Goal: Check status: Check status

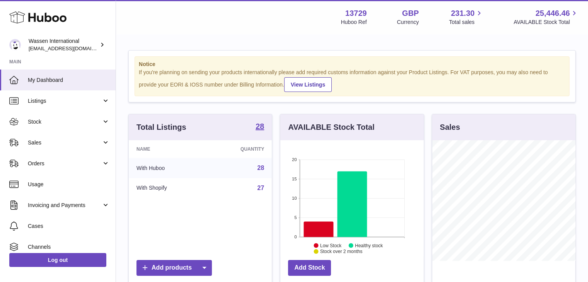
scroll to position [121, 143]
click at [65, 163] on span "Orders" at bounding box center [65, 163] width 74 height 7
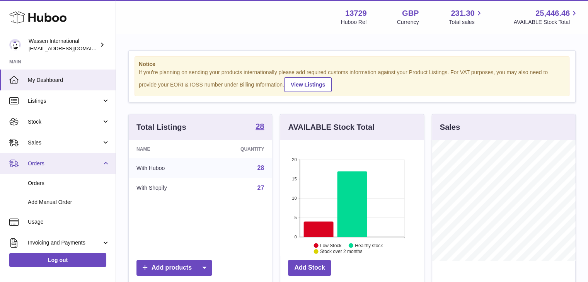
click at [65, 163] on span "Orders" at bounding box center [65, 163] width 74 height 7
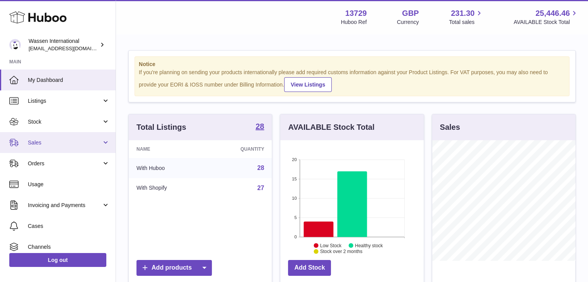
click at [65, 150] on link "Sales" at bounding box center [58, 142] width 116 height 21
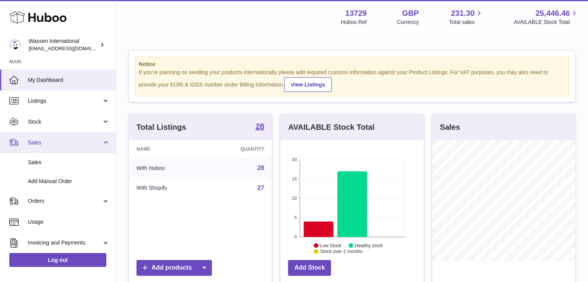
click at [64, 139] on span "Sales" at bounding box center [65, 142] width 74 height 7
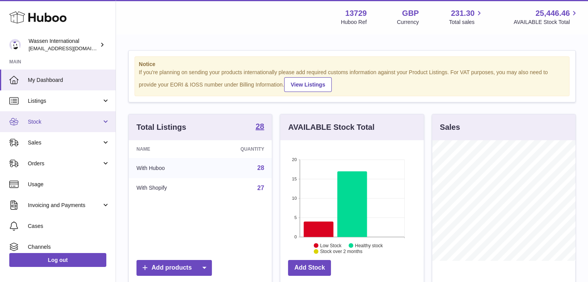
click at [66, 124] on span "Stock" at bounding box center [65, 121] width 74 height 7
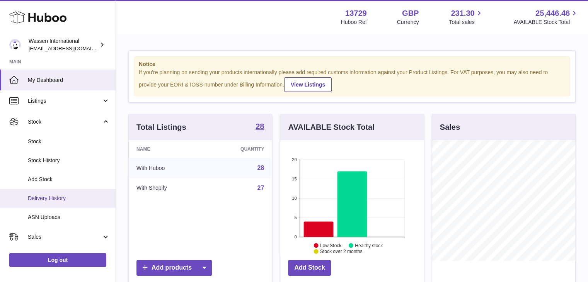
click at [56, 203] on link "Delivery History" at bounding box center [58, 198] width 116 height 19
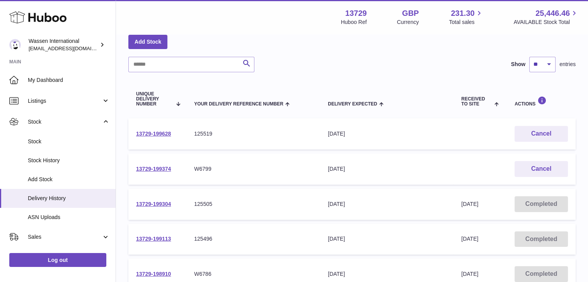
scroll to position [39, 0]
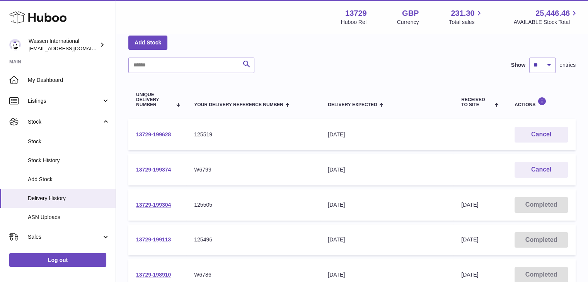
click at [166, 167] on link "13729-199374" at bounding box center [153, 170] width 35 height 6
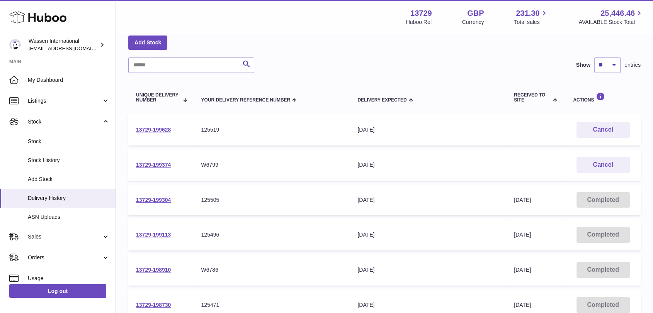
click at [160, 124] on td "13729-199628" at bounding box center [160, 129] width 65 height 31
click at [160, 130] on link "13729-199628" at bounding box center [153, 130] width 35 height 6
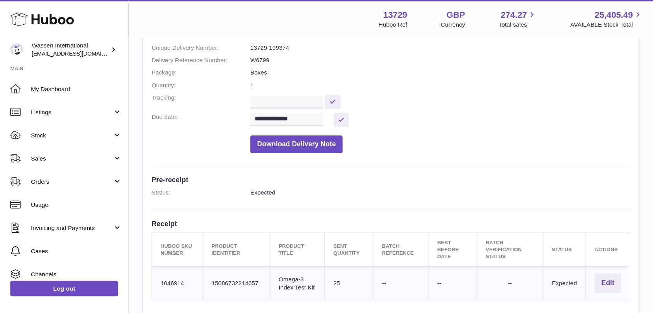
scroll to position [77, 0]
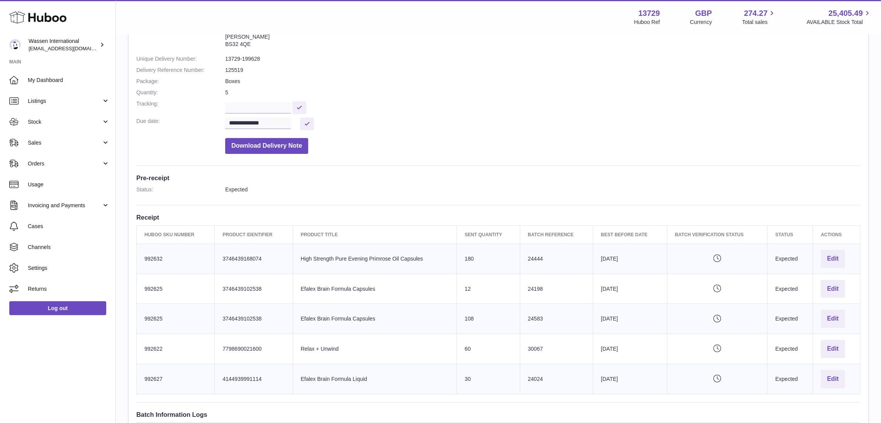
scroll to position [75, 0]
